Goal: Book appointment/travel/reservation

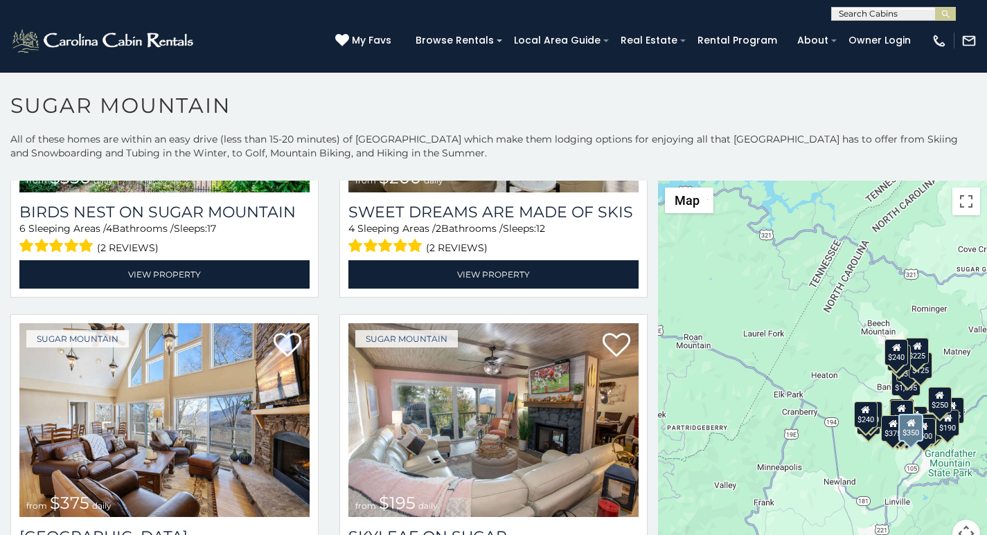
scroll to position [577, 0]
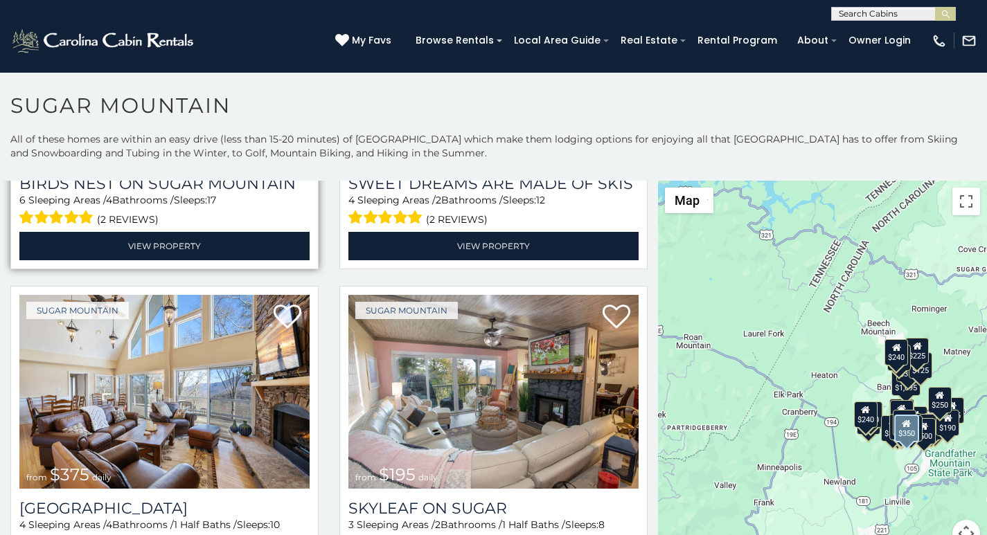
click at [48, 207] on span at bounding box center [56, 217] width 75 height 21
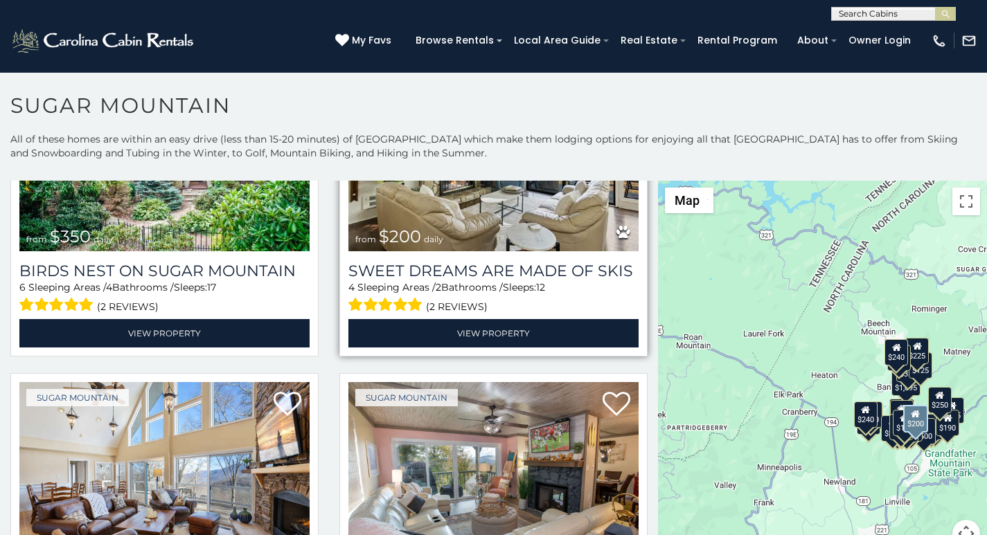
scroll to position [490, 0]
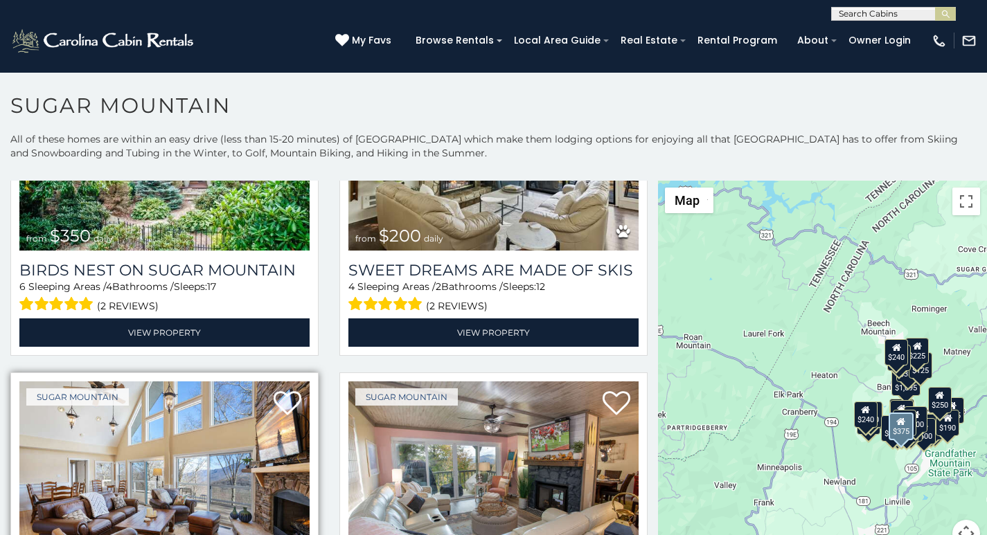
click at [48, 531] on img at bounding box center [164, 478] width 290 height 195
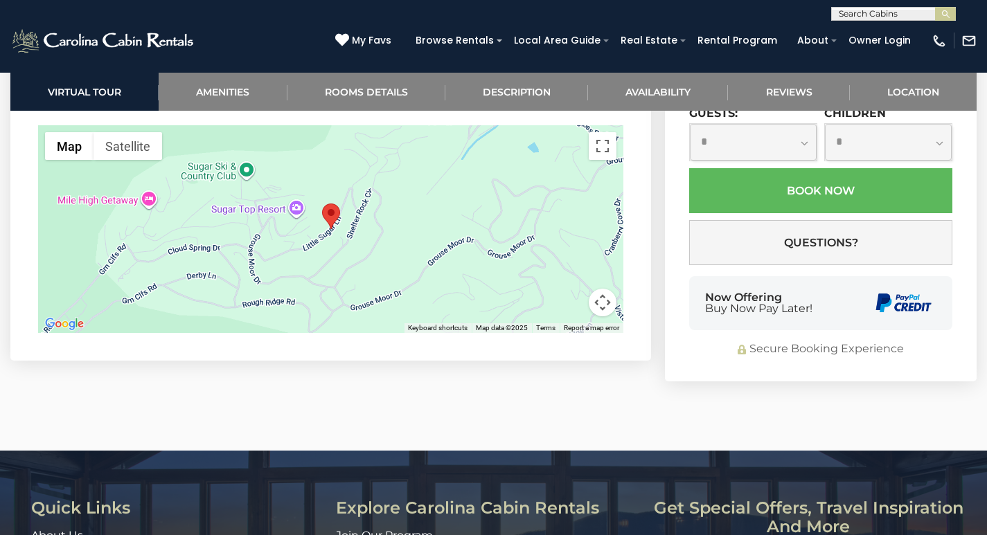
scroll to position [3803, 0]
